Goal: Task Accomplishment & Management: Use online tool/utility

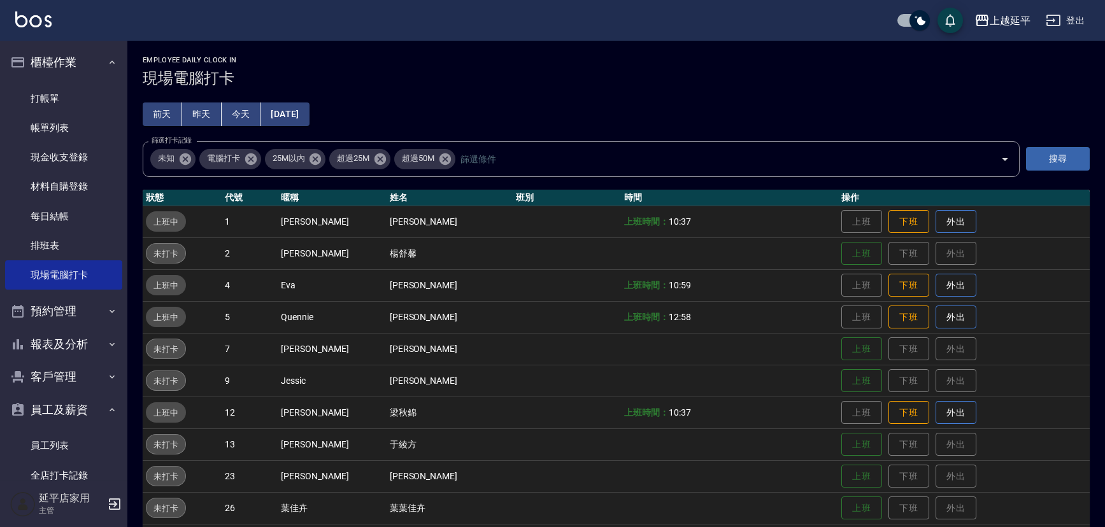
scroll to position [57, 0]
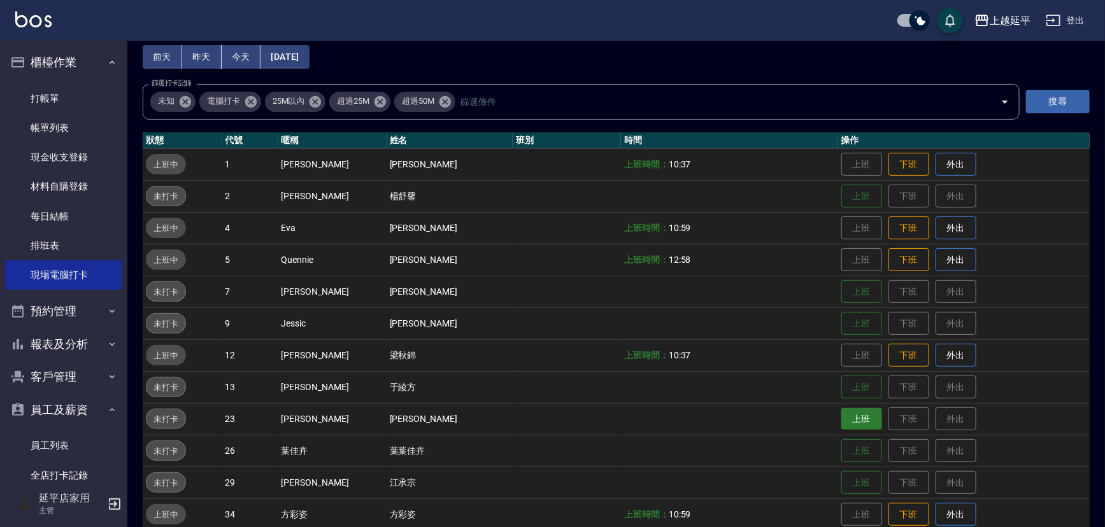
drag, startPoint x: 853, startPoint y: 420, endPoint x: 863, endPoint y: 428, distance: 12.2
click at [853, 418] on button "上班" at bounding box center [861, 419] width 41 height 22
click at [48, 106] on link "打帳單" at bounding box center [63, 98] width 117 height 29
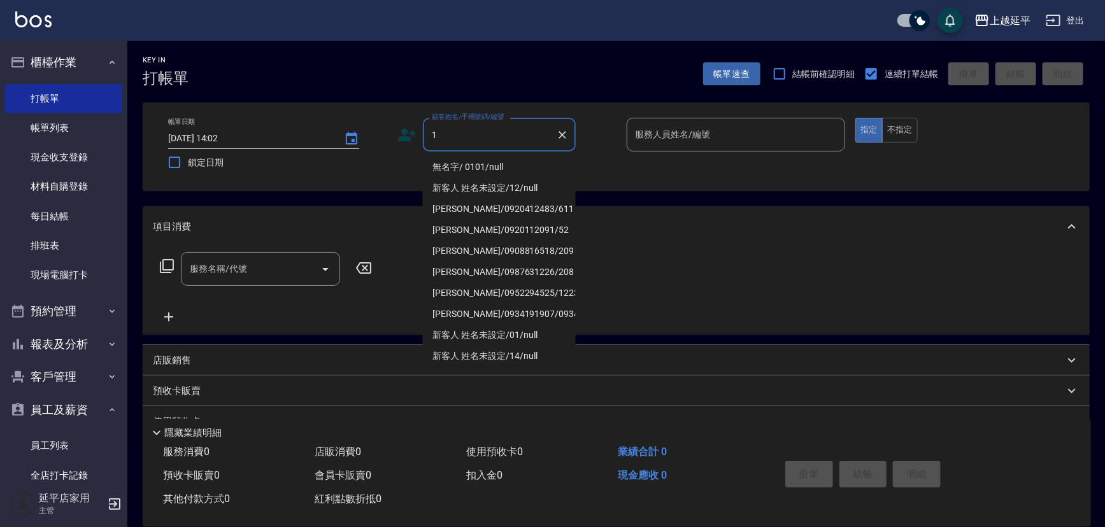
click at [460, 174] on li "無名字/ 0101/null" at bounding box center [499, 167] width 153 height 21
type input "無名字/ 0101/null"
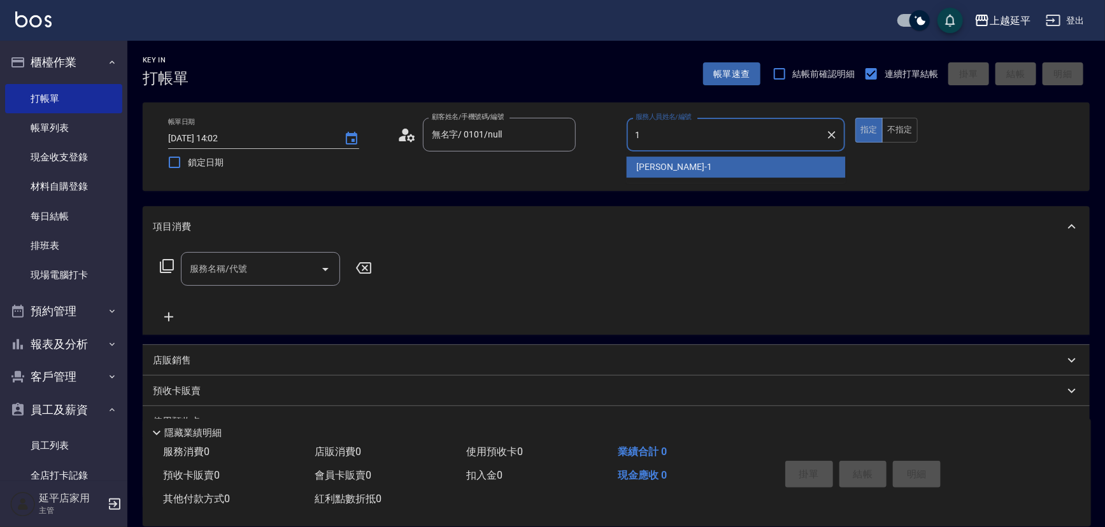
click at [647, 162] on span "[PERSON_NAME]-1" at bounding box center [674, 166] width 75 height 13
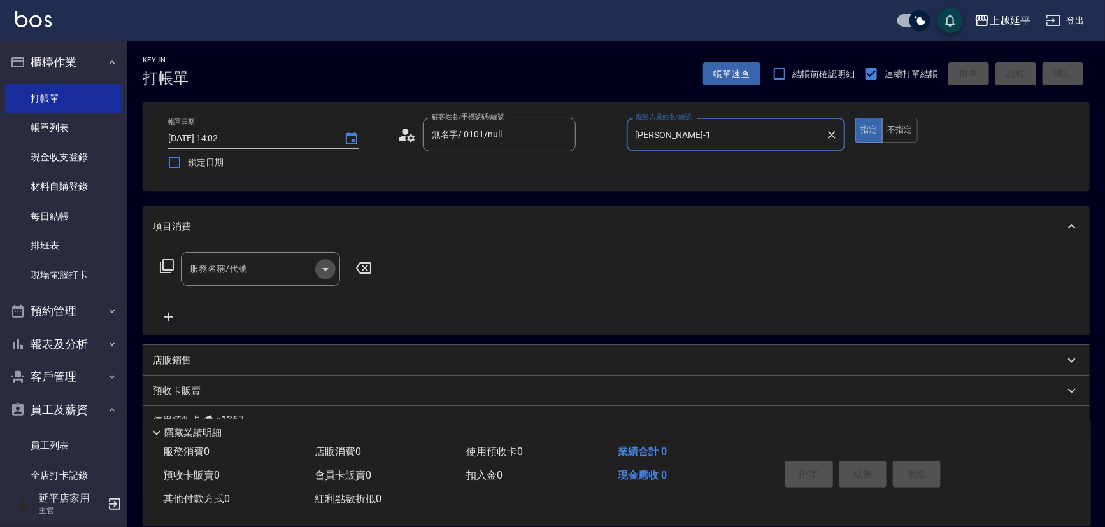
click at [324, 272] on icon "Open" at bounding box center [325, 269] width 15 height 15
type input "[PERSON_NAME]-1"
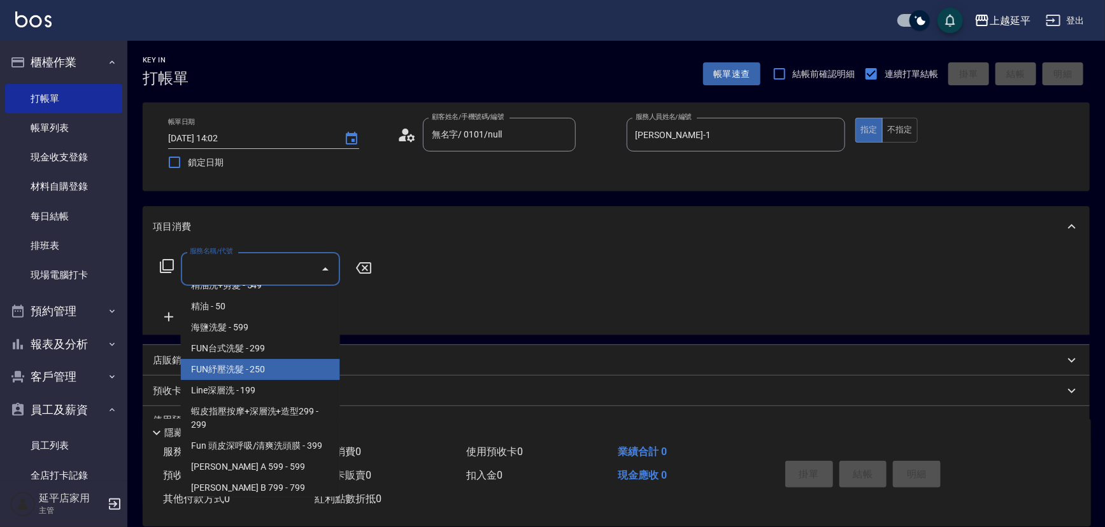
scroll to position [289, 0]
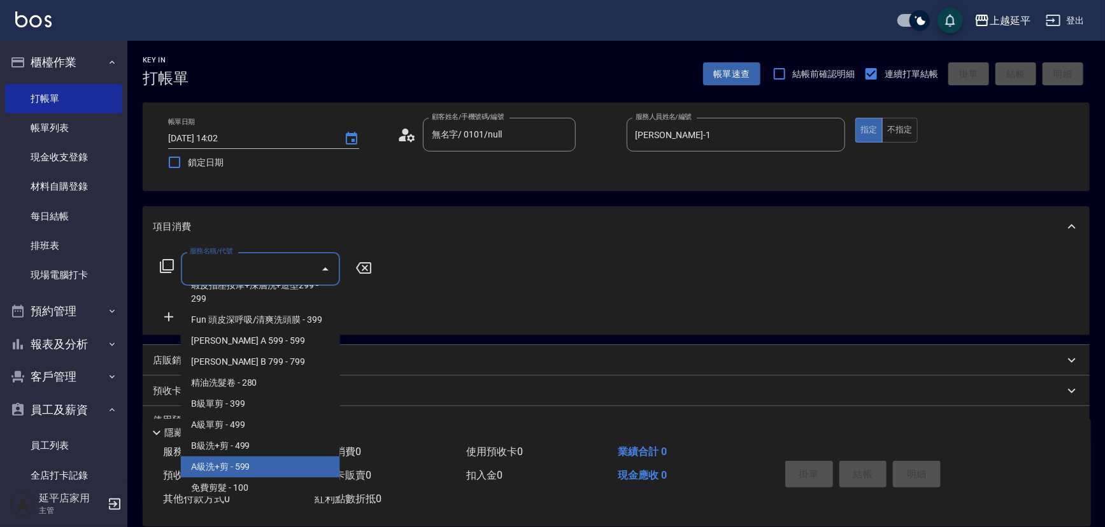
click at [254, 465] on span "A級洗+剪 - 599" at bounding box center [260, 466] width 159 height 21
type input "A級洗+剪(204)"
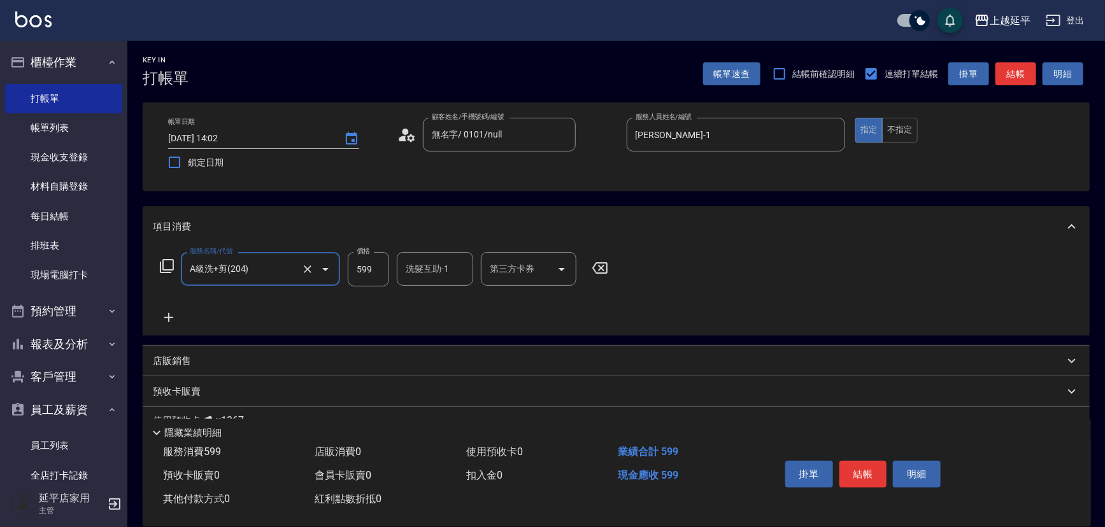
click at [427, 276] on input "洗髮互助-1" at bounding box center [434, 269] width 65 height 22
click at [454, 302] on div "[PERSON_NAME]-34" at bounding box center [435, 301] width 76 height 21
type input "方彩姿-34"
click at [840, 478] on button "結帳" at bounding box center [863, 474] width 48 height 27
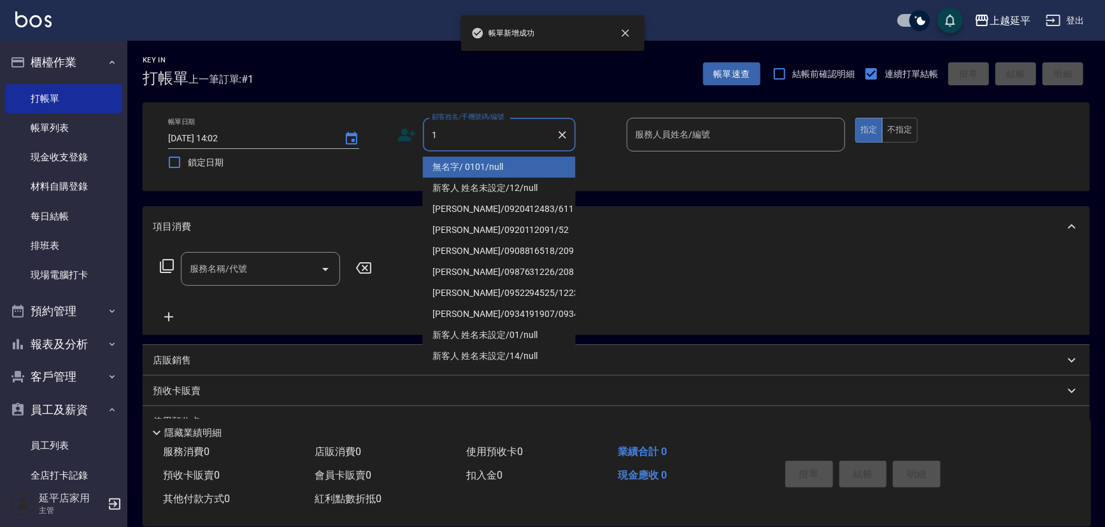
click at [434, 169] on li "無名字/ 0101/null" at bounding box center [499, 167] width 153 height 21
type input "無名字/ 0101/null"
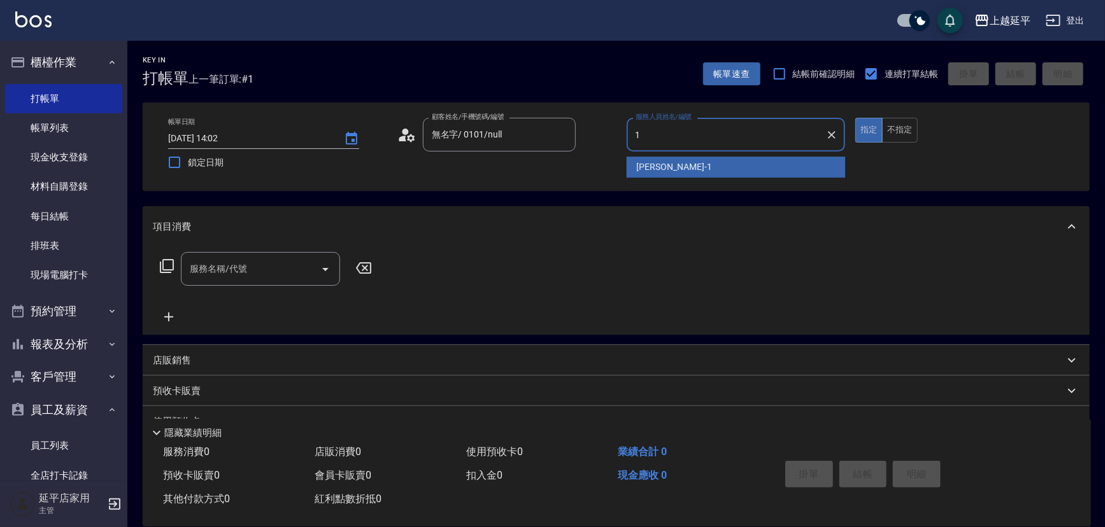
click at [632, 168] on div "[PERSON_NAME]-1" at bounding box center [735, 167] width 219 height 21
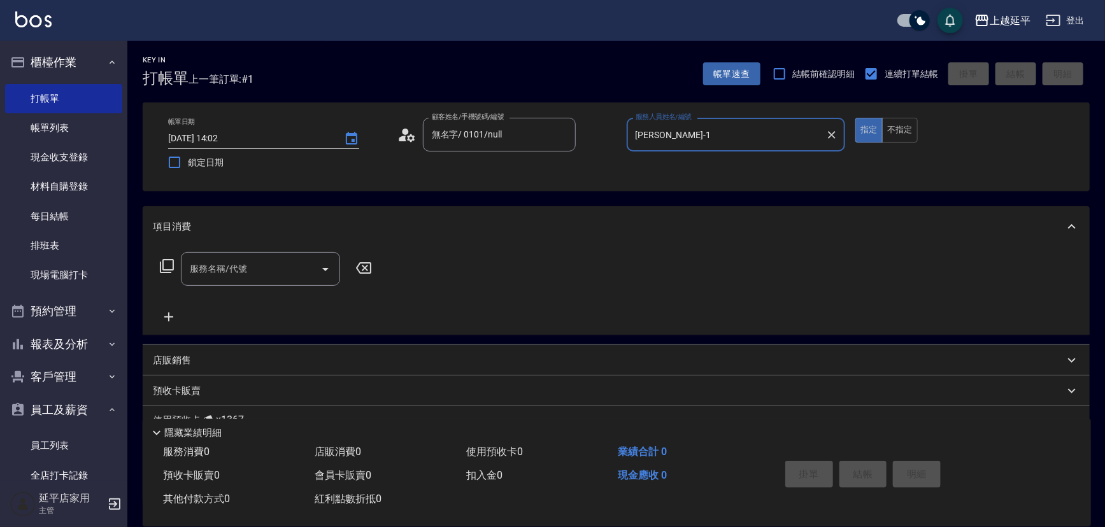
click at [325, 271] on icon "Open" at bounding box center [325, 269] width 15 height 15
type input "[PERSON_NAME]-1"
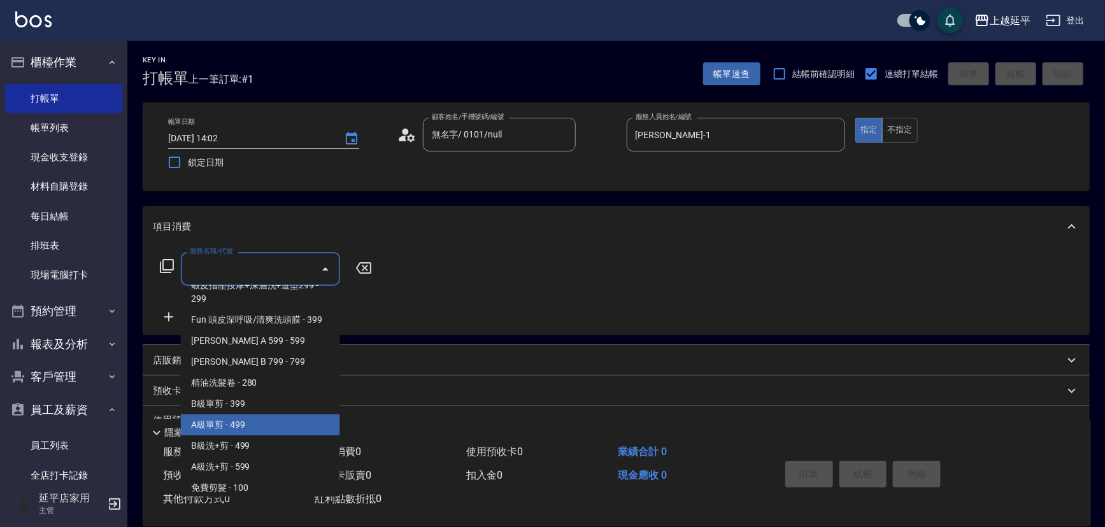
click at [252, 429] on span "A級單剪 - 499" at bounding box center [260, 424] width 159 height 21
type input "A級單剪(202)"
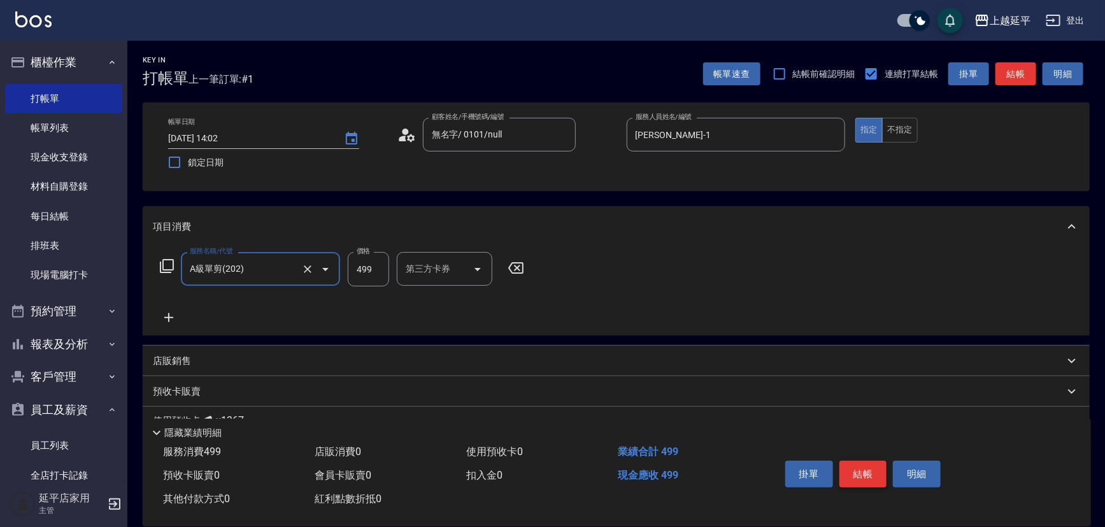
click at [868, 467] on button "結帳" at bounding box center [863, 474] width 48 height 27
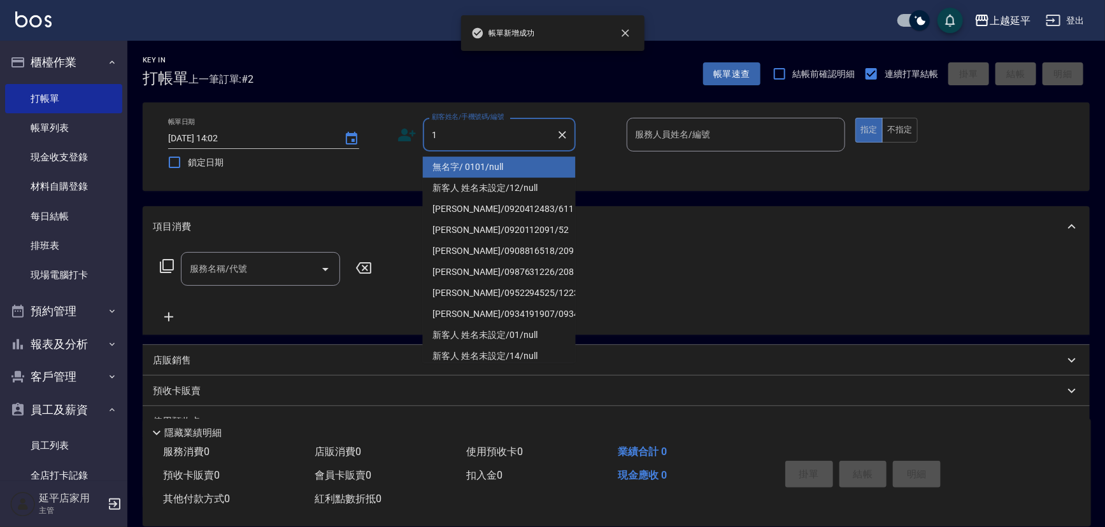
click at [479, 166] on li "無名字/ 0101/null" at bounding box center [499, 167] width 153 height 21
type input "無名字/ 0101/null"
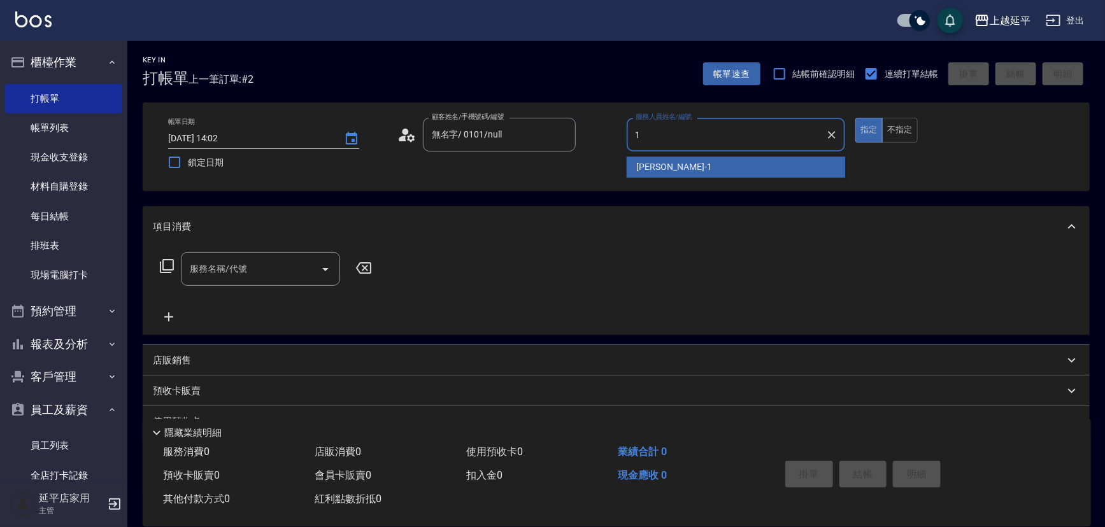
click at [650, 166] on span "[PERSON_NAME]-1" at bounding box center [674, 166] width 75 height 13
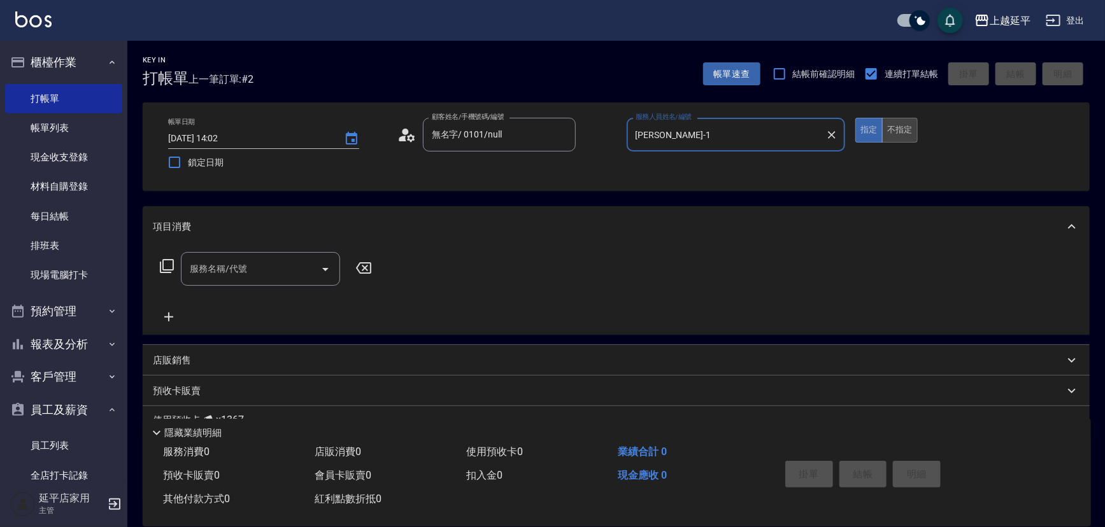
type input "[PERSON_NAME]-1"
click at [903, 124] on button "不指定" at bounding box center [900, 130] width 36 height 25
click at [319, 270] on icon "Open" at bounding box center [325, 269] width 15 height 15
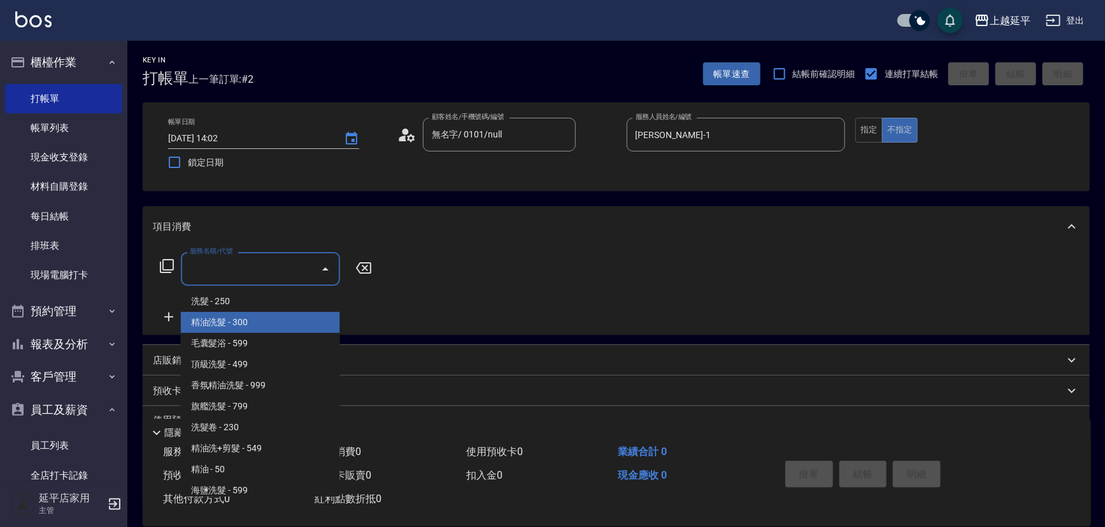
click at [292, 319] on span "精油洗髮 - 300" at bounding box center [260, 322] width 159 height 21
type input "精油洗髮(102)"
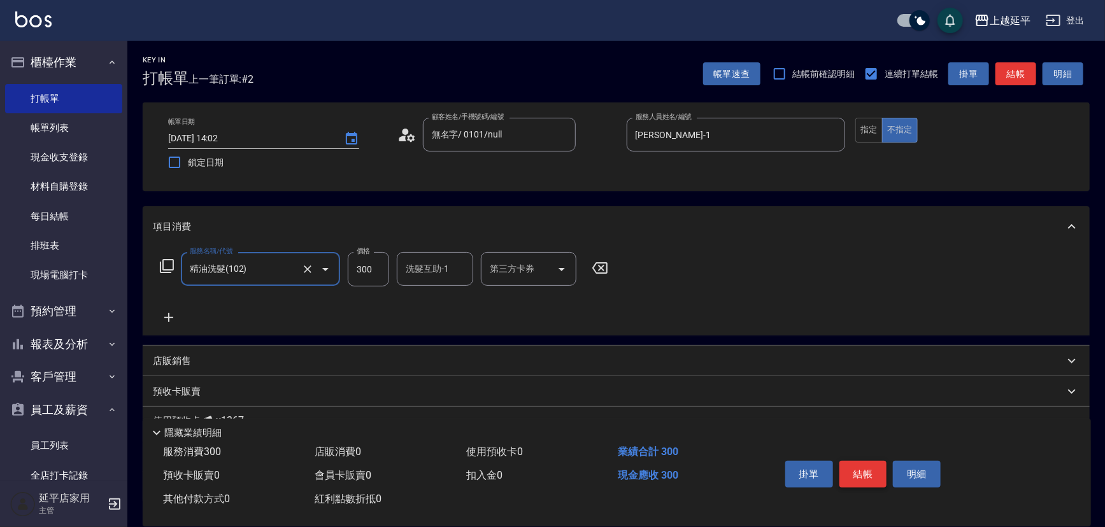
click at [865, 469] on button "結帳" at bounding box center [863, 474] width 48 height 27
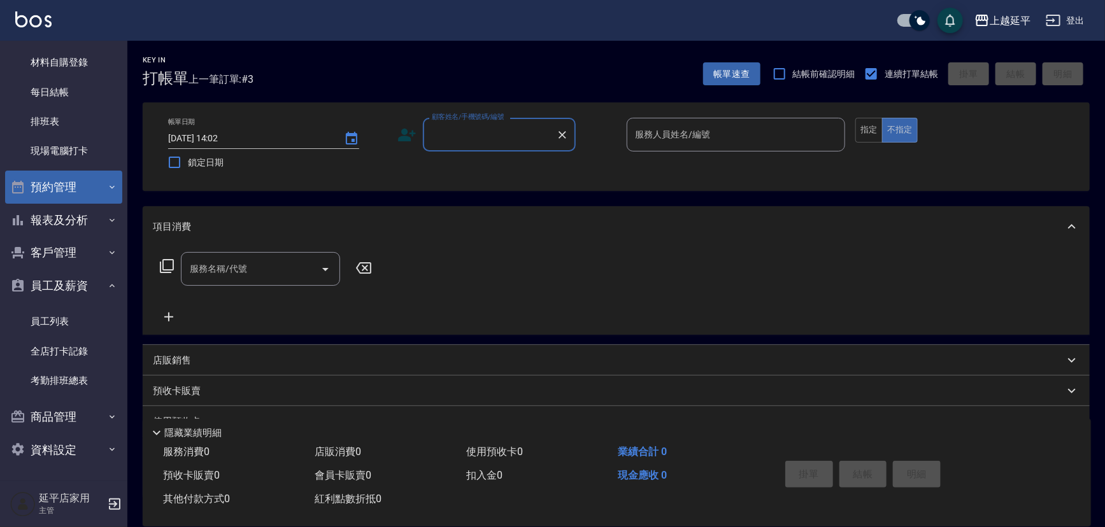
scroll to position [66, 0]
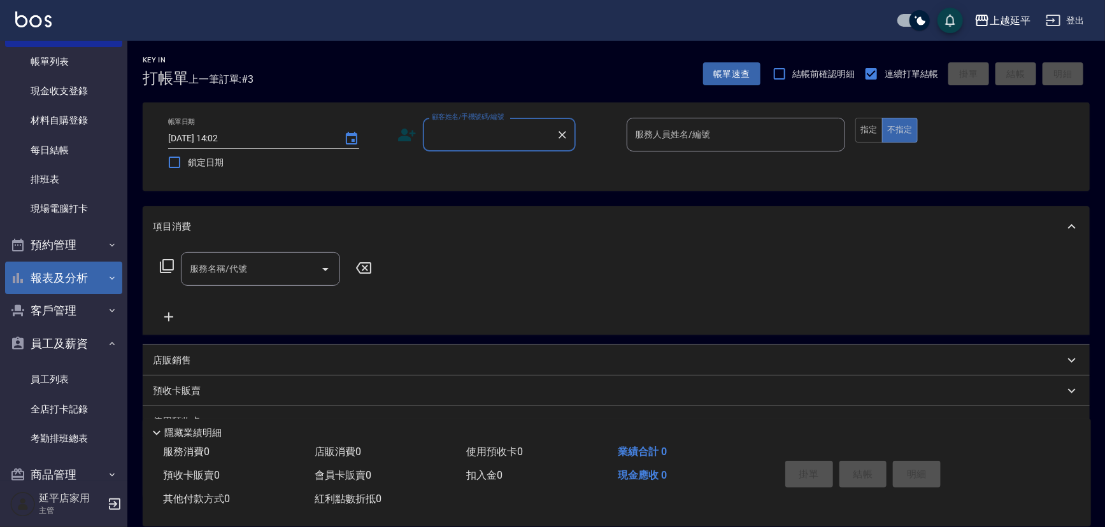
click at [70, 278] on button "報表及分析" at bounding box center [63, 278] width 117 height 33
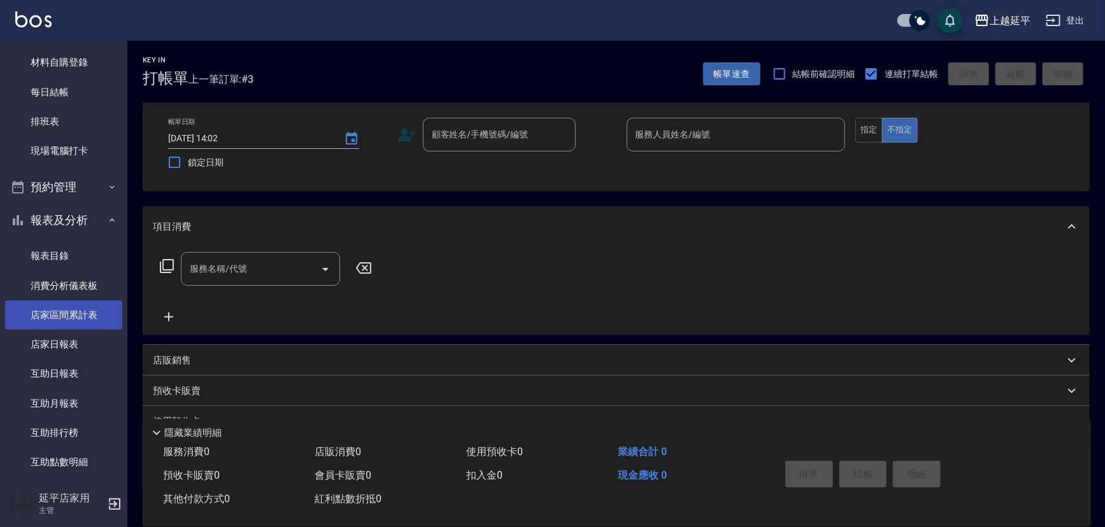
scroll to position [298, 0]
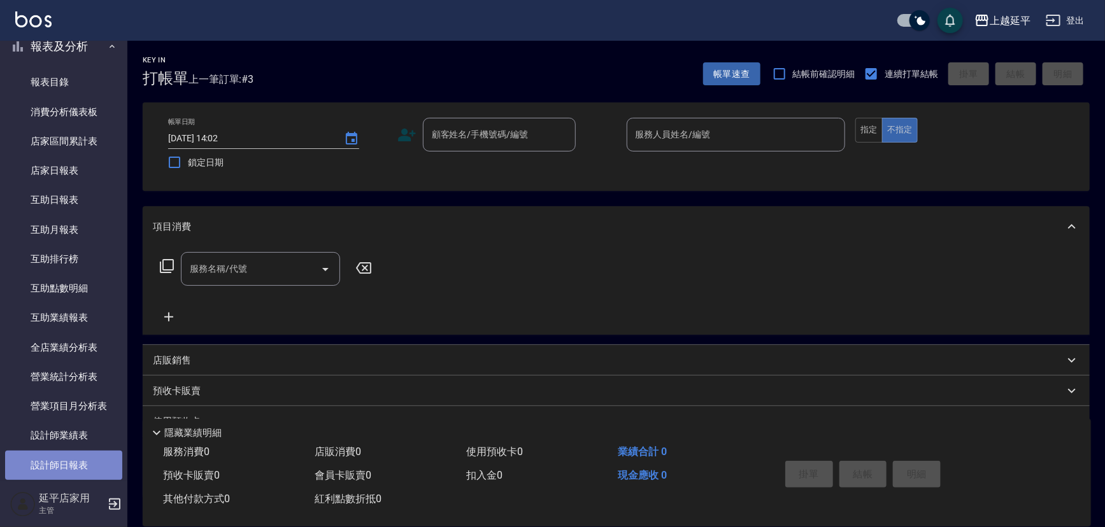
click at [91, 468] on link "設計師日報表" at bounding box center [63, 465] width 117 height 29
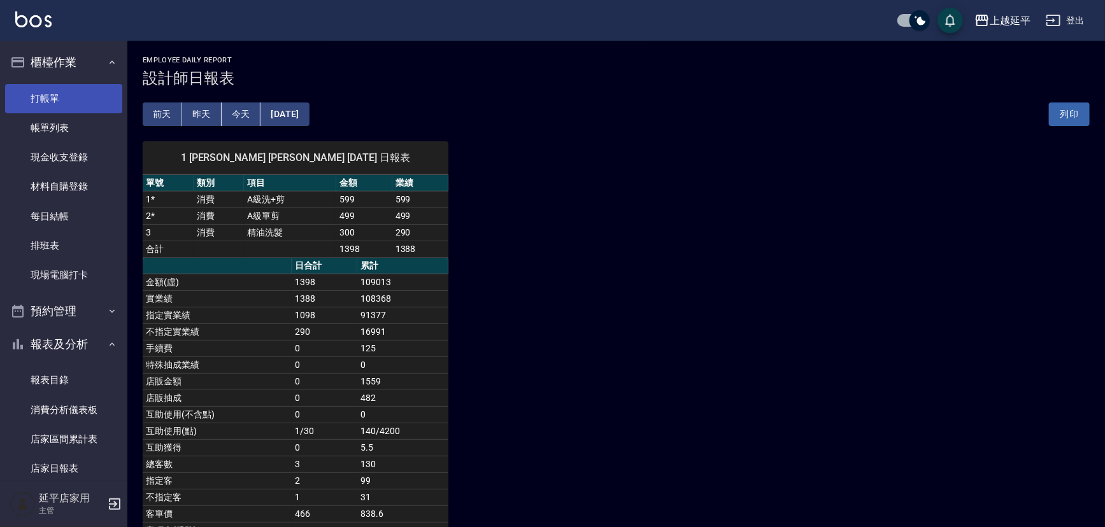
click at [74, 94] on link "打帳單" at bounding box center [63, 98] width 117 height 29
